Goal: Use online tool/utility: Utilize a website feature to perform a specific function

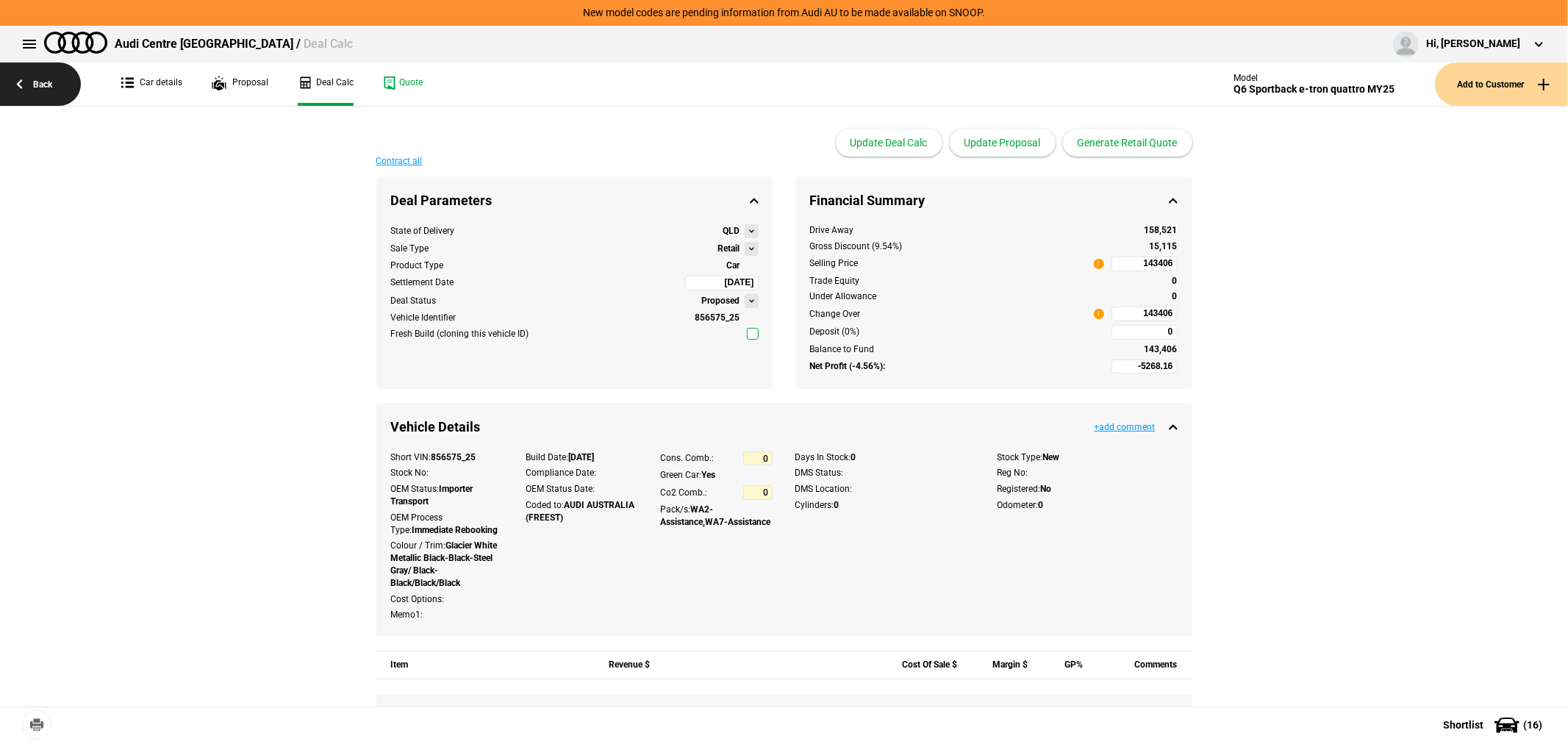
drag, startPoint x: 0, startPoint y: 0, endPoint x: 46, endPoint y: 82, distance: 94.0
click at [46, 82] on link "Back" at bounding box center [40, 84] width 81 height 43
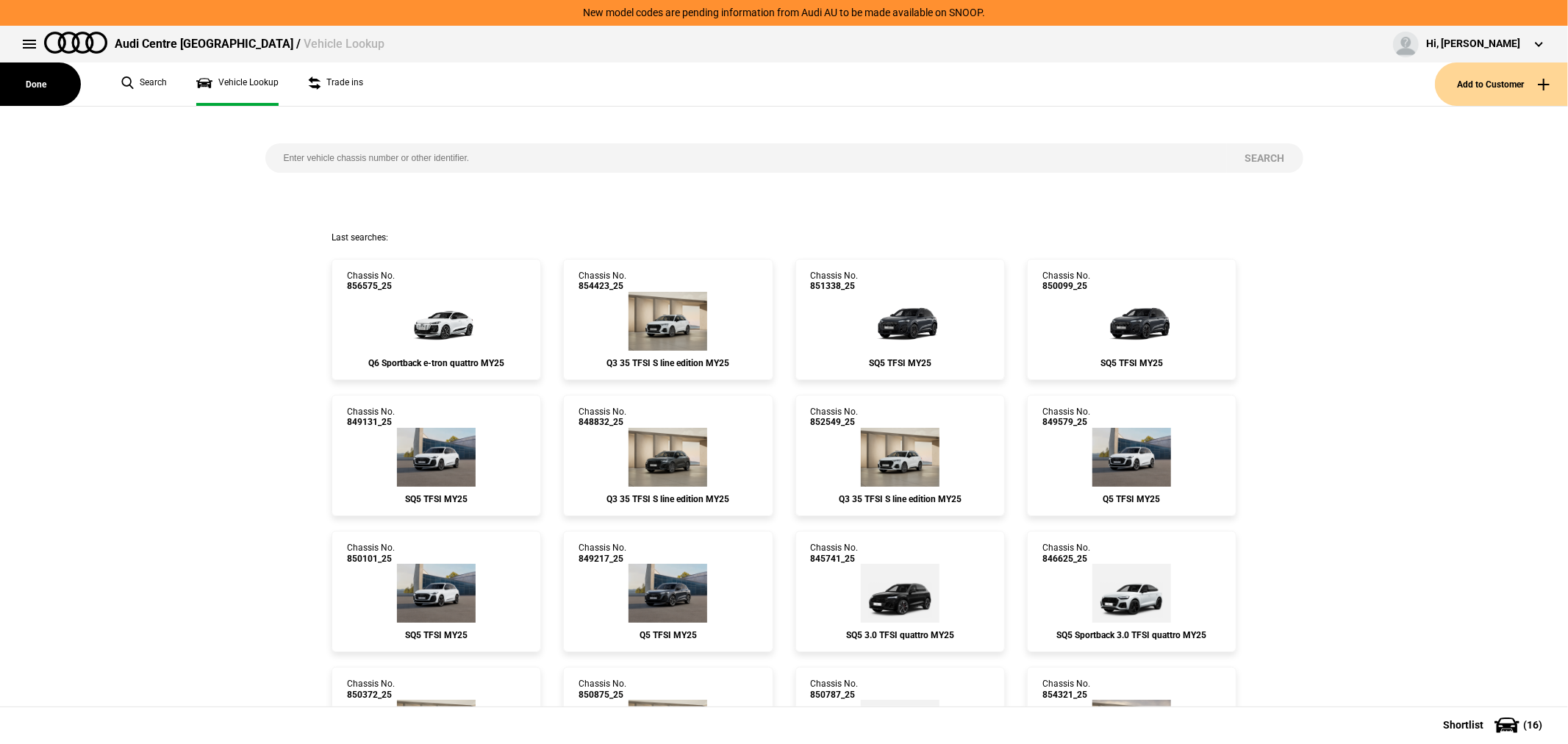
click at [390, 169] on input "search" at bounding box center [746, 157] width 962 height 30
type input "849226"
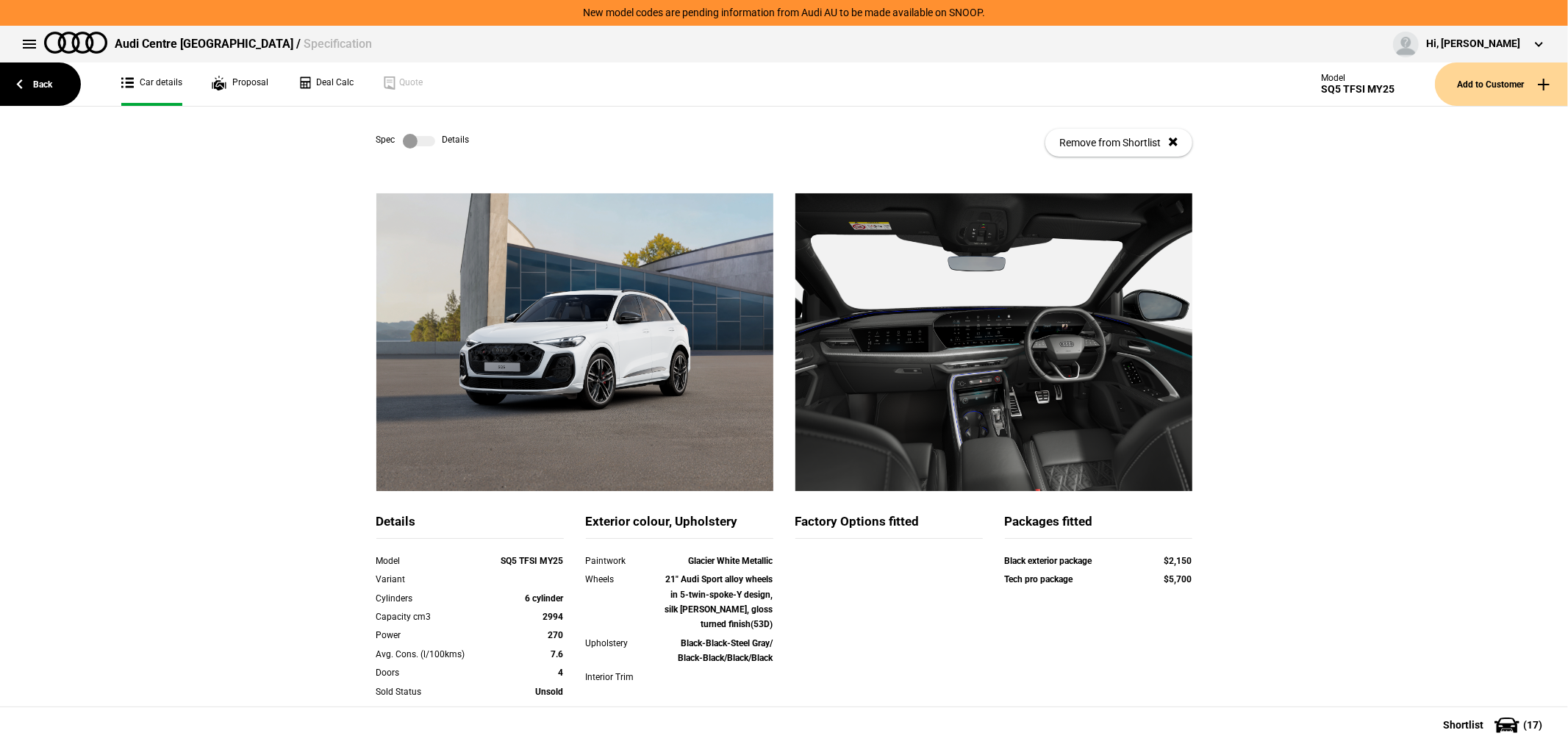
click at [1453, 281] on div "Details Model SQ5 TFSI MY25 Variant Cylinders 6 cylinder Capacity cm3 2994 Powe…" at bounding box center [784, 562] width 1568 height 737
click at [49, 76] on link "Back" at bounding box center [40, 84] width 81 height 43
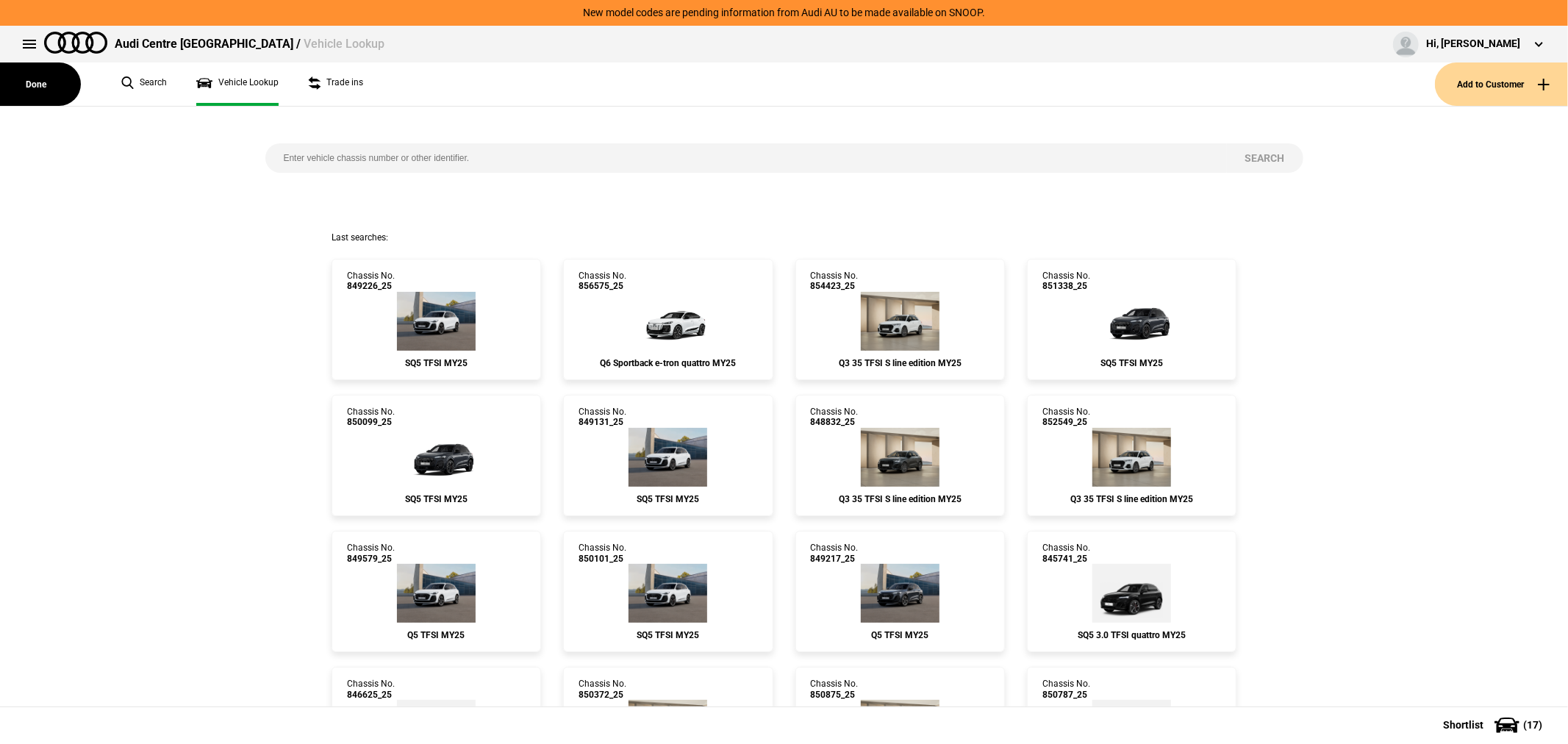
click at [488, 157] on input "search" at bounding box center [746, 157] width 962 height 30
paste input "851554"
type input "851554"
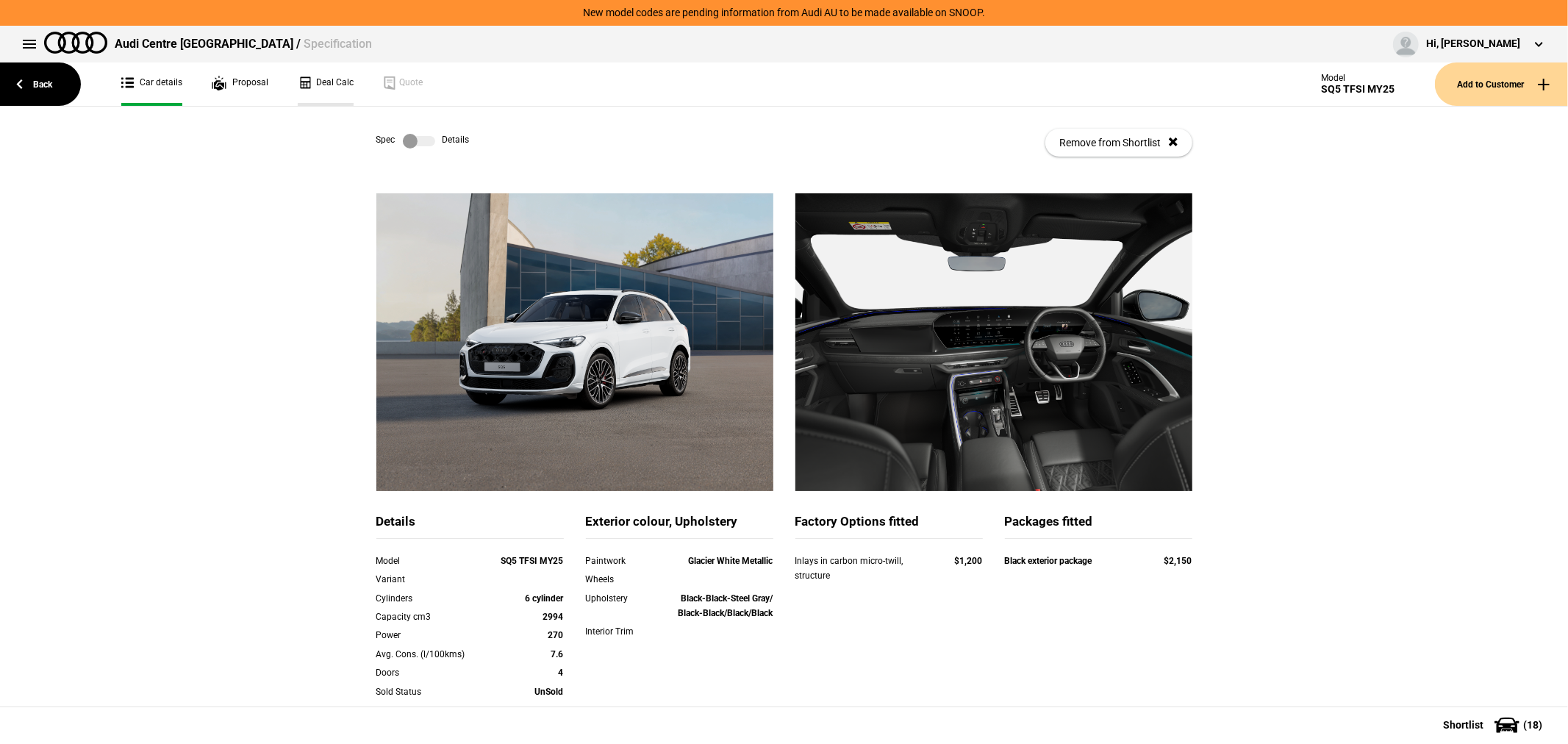
click at [327, 90] on link "Deal Calc" at bounding box center [325, 84] width 56 height 43
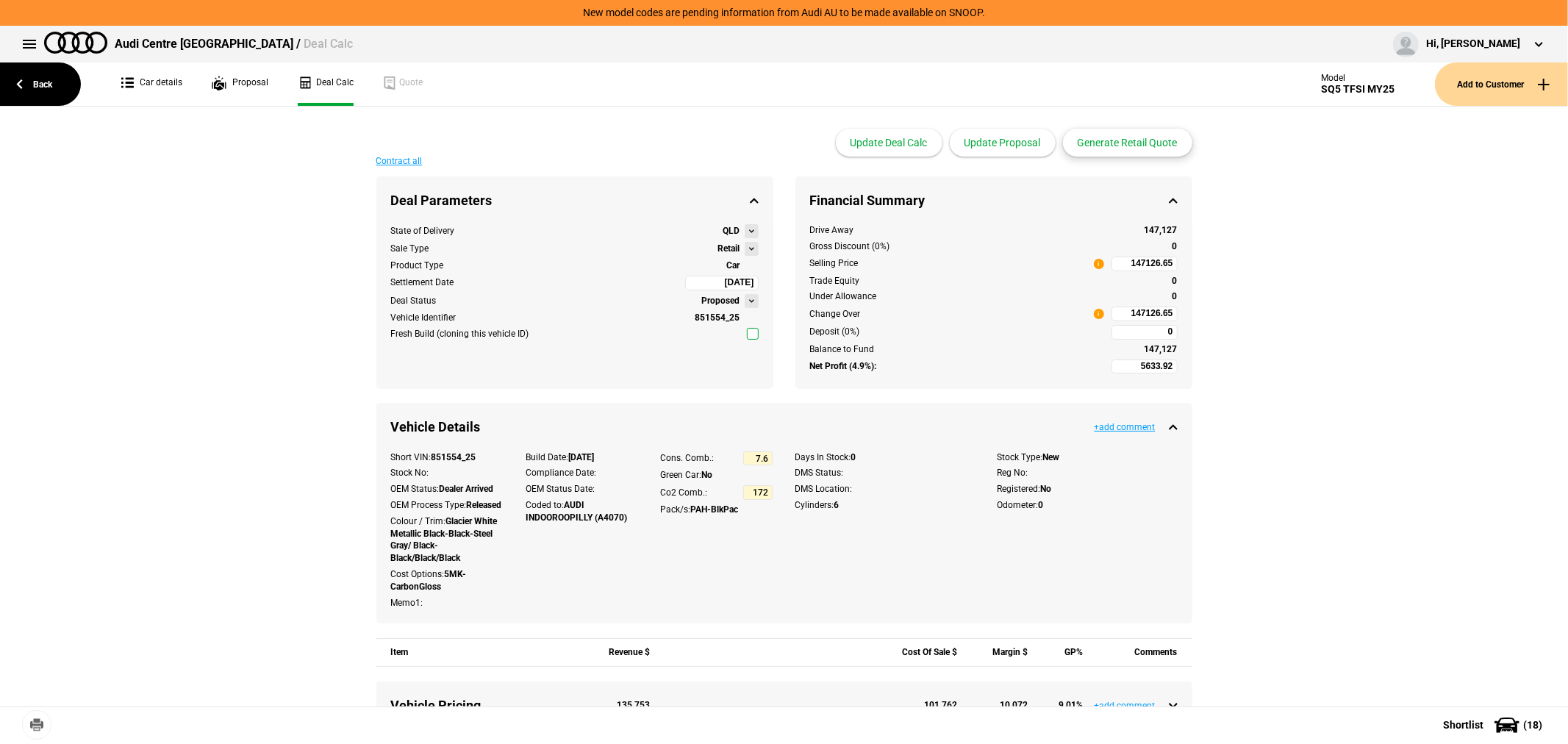
click at [1115, 142] on button "Generate Retail Quote" at bounding box center [1128, 142] width 129 height 28
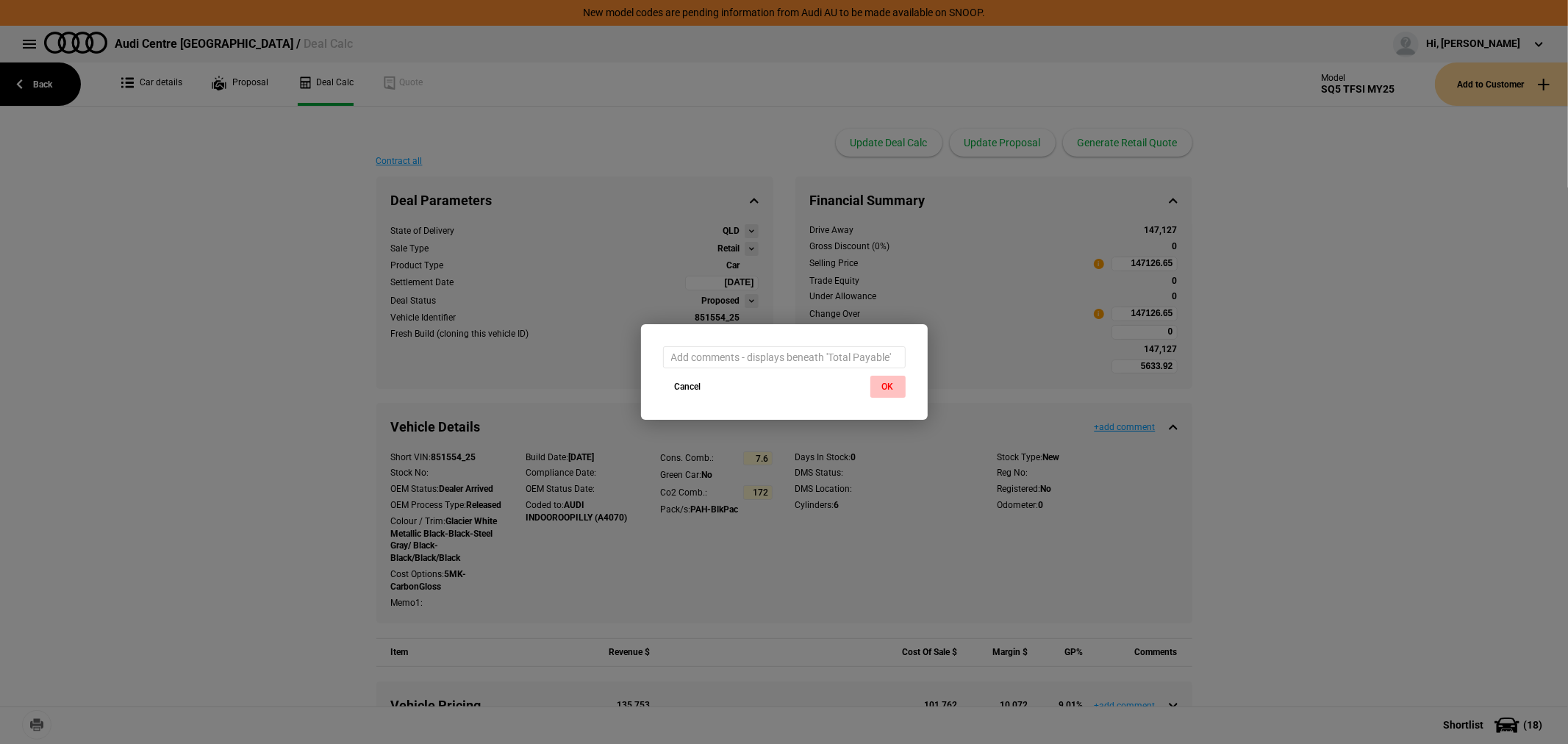
click at [890, 384] on button "OK" at bounding box center [888, 386] width 36 height 22
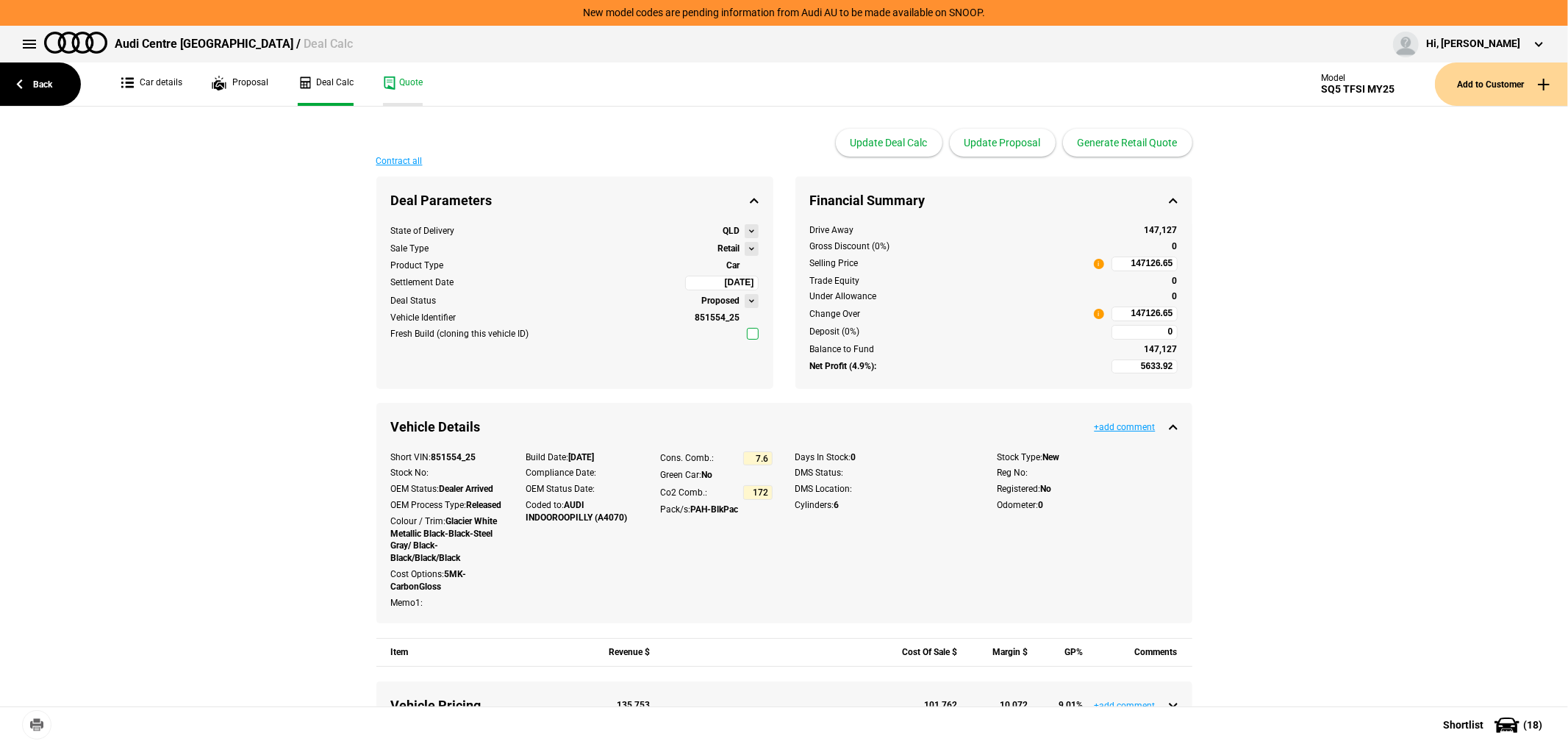
click at [402, 76] on link "Quote" at bounding box center [403, 84] width 39 height 43
